Goal: Find contact information: Find contact information

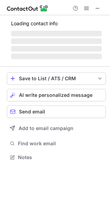
scroll to position [3, 3]
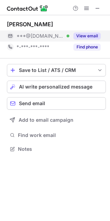
click at [96, 37] on button "View email" at bounding box center [87, 36] width 27 height 7
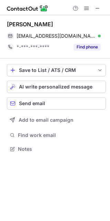
click at [35, 25] on div "Aditya Behl" at bounding box center [30, 24] width 46 height 7
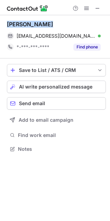
click at [35, 25] on div "Aditya Behl" at bounding box center [30, 24] width 46 height 7
copy div "Aditya Behl"
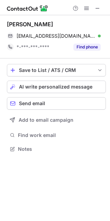
scroll to position [144, 110]
click at [97, 6] on span at bounding box center [98, 9] width 6 height 6
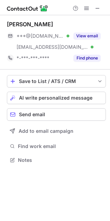
scroll to position [155, 110]
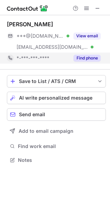
click at [92, 58] on button "Find phone" at bounding box center [87, 58] width 27 height 7
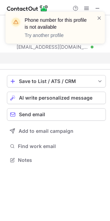
scroll to position [144, 110]
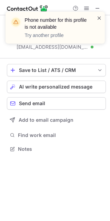
click at [100, 18] on span at bounding box center [100, 18] width 6 height 7
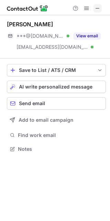
click at [98, 6] on span at bounding box center [98, 9] width 6 height 6
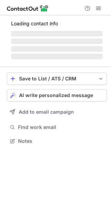
scroll to position [127, 111]
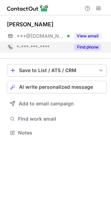
click at [87, 47] on button "Find phone" at bounding box center [87, 47] width 27 height 7
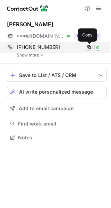
click at [89, 47] on span at bounding box center [89, 47] width 6 height 6
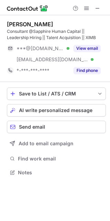
scroll to position [167, 110]
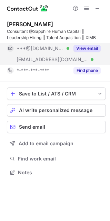
click at [86, 47] on button "View email" at bounding box center [87, 48] width 27 height 7
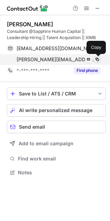
click at [99, 59] on span at bounding box center [98, 60] width 6 height 6
